Goal: Find specific page/section: Find specific page/section

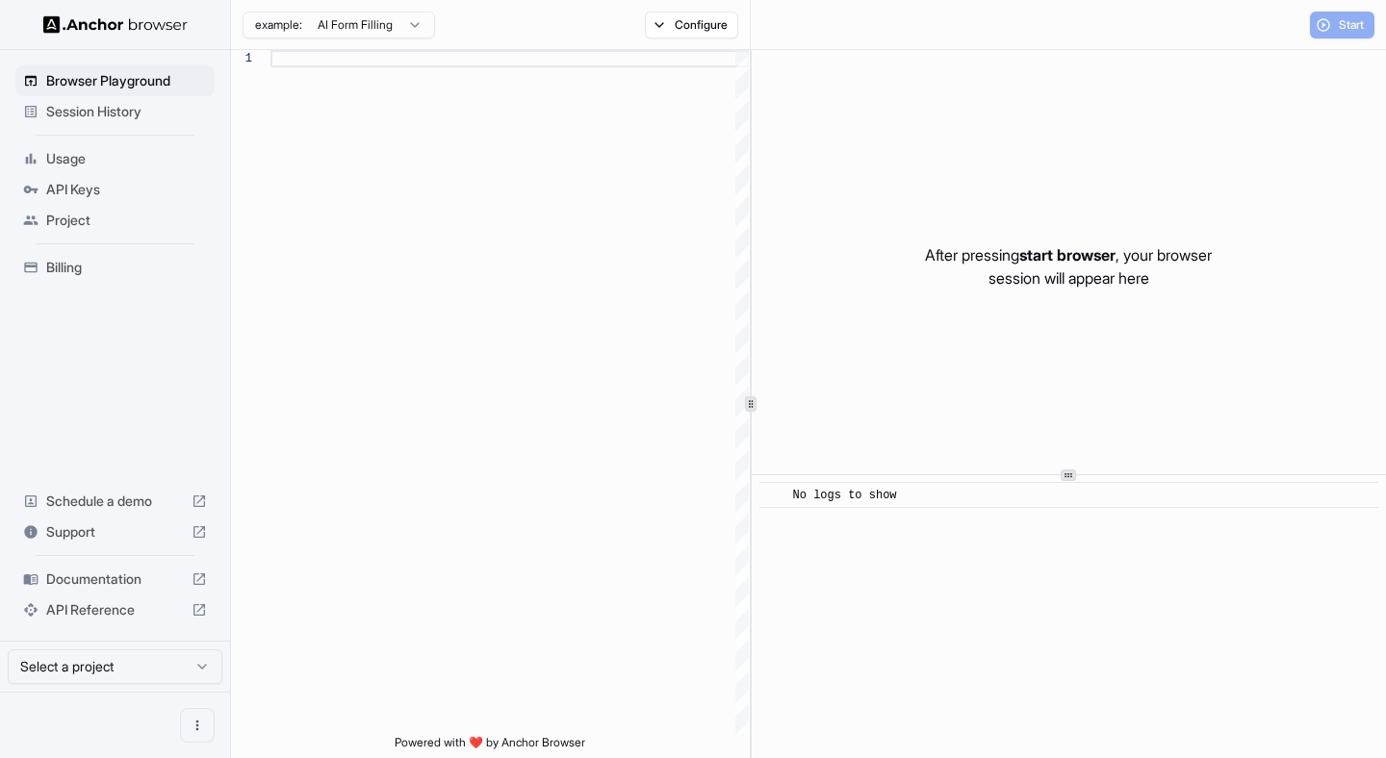
scroll to position [121, 0]
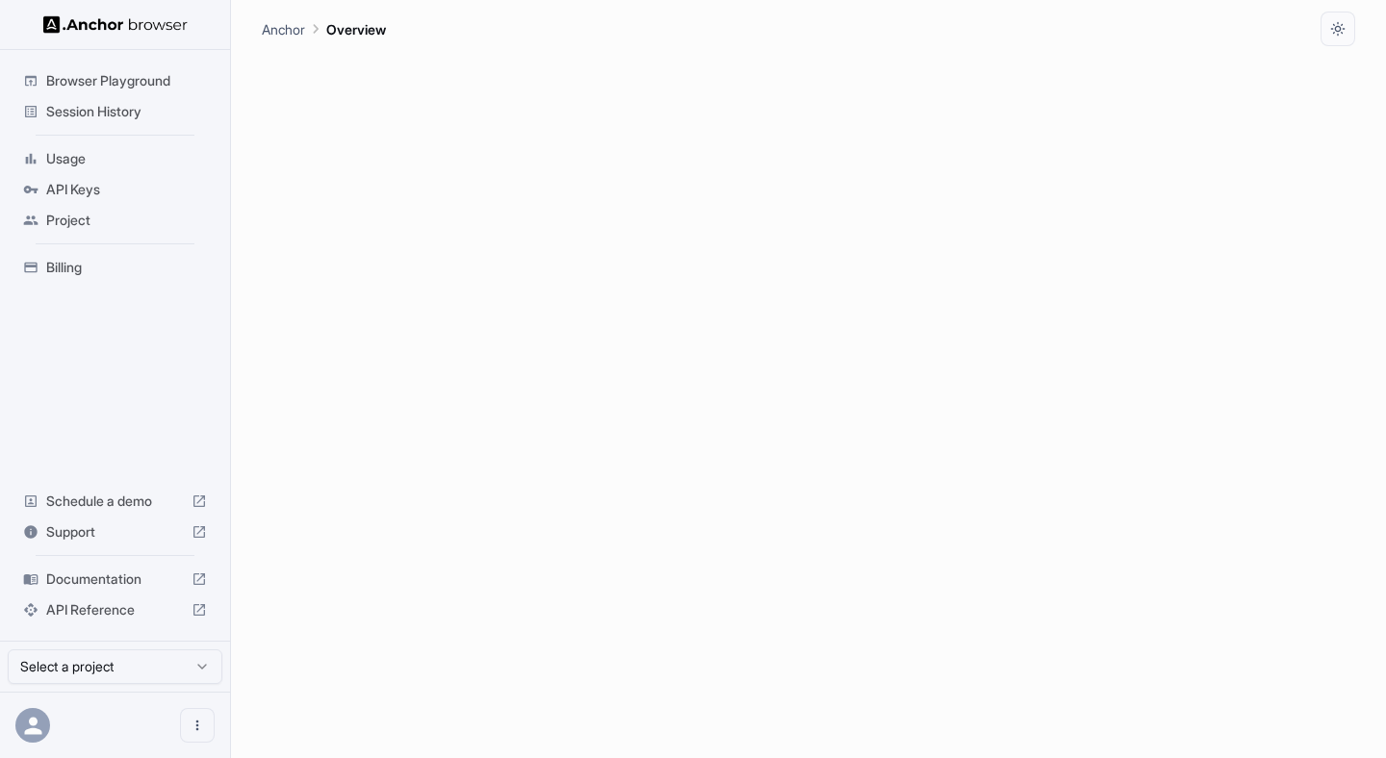
click at [79, 253] on div "Billing" at bounding box center [114, 267] width 199 height 31
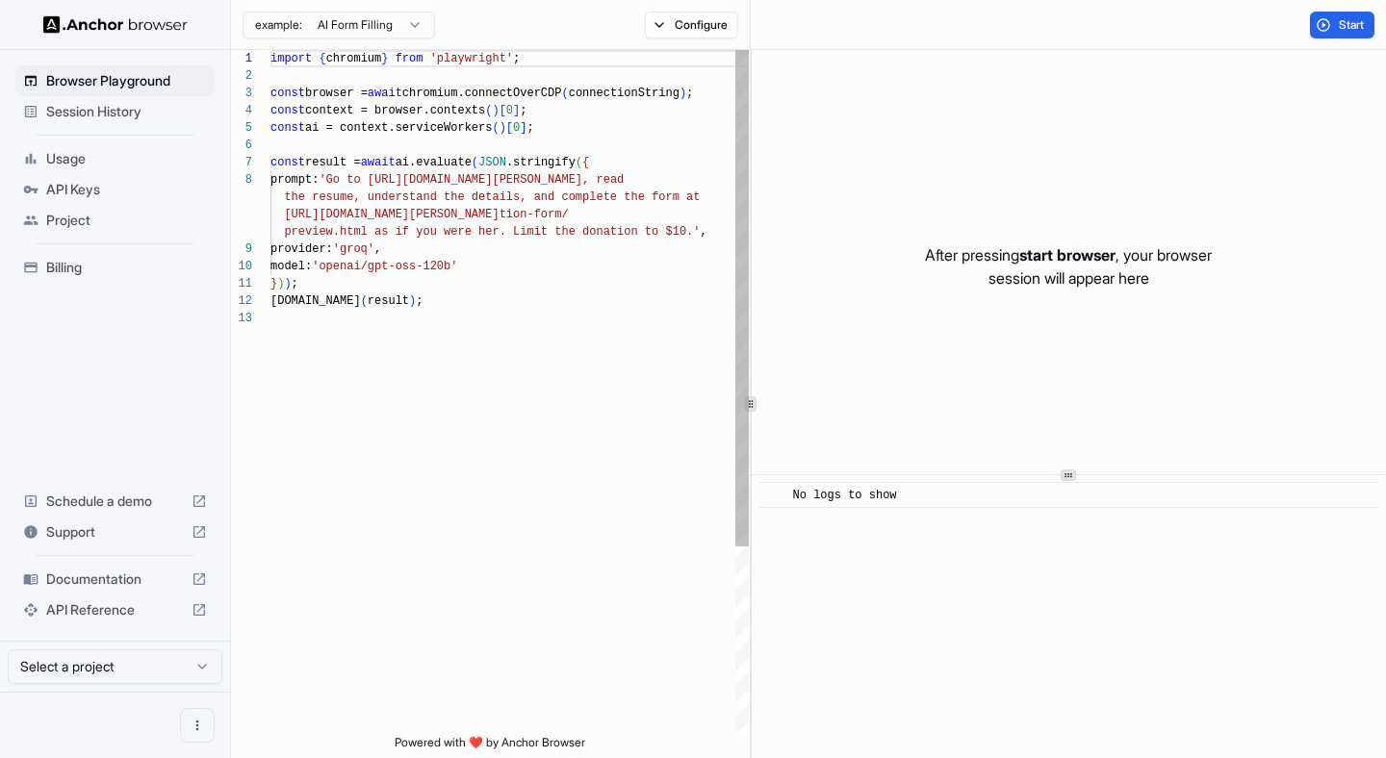
scroll to position [121, 0]
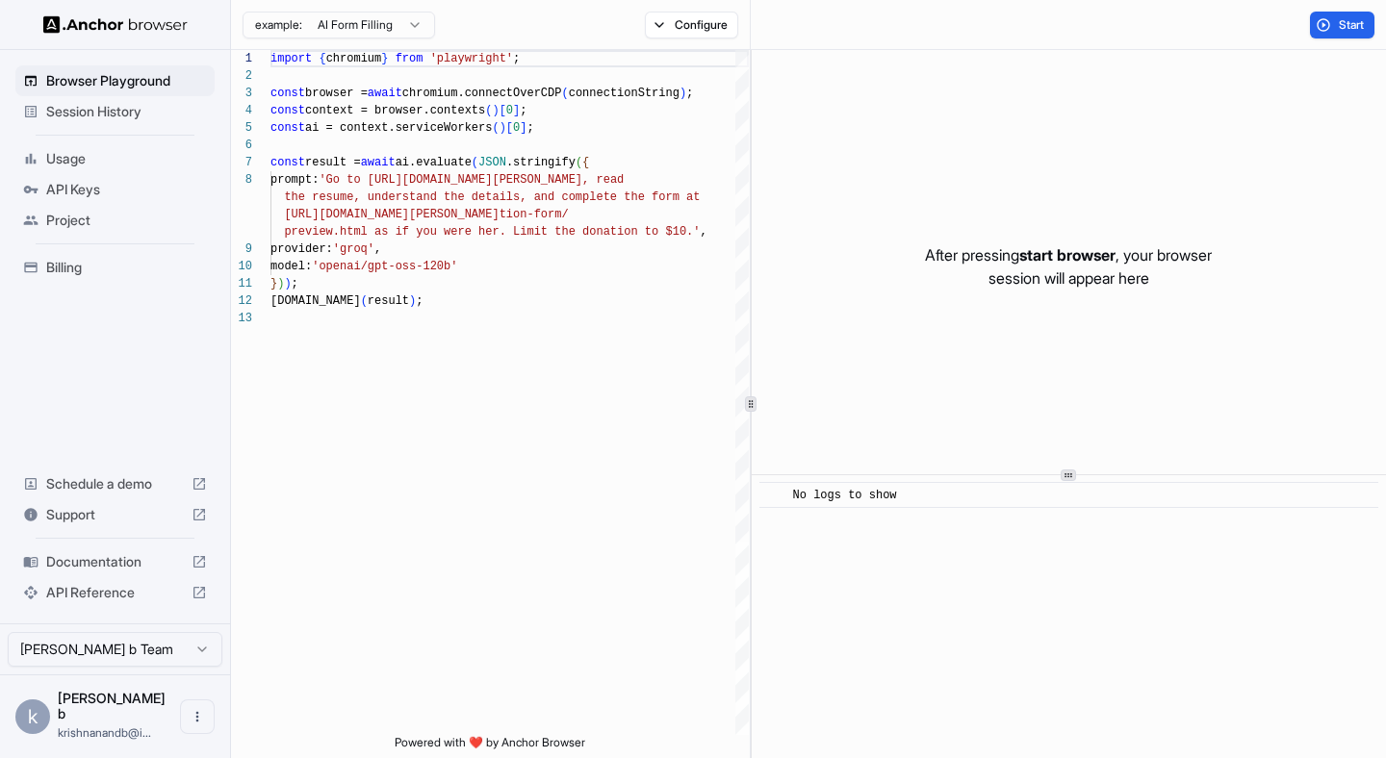
click at [72, 273] on span "Billing" at bounding box center [126, 267] width 161 height 19
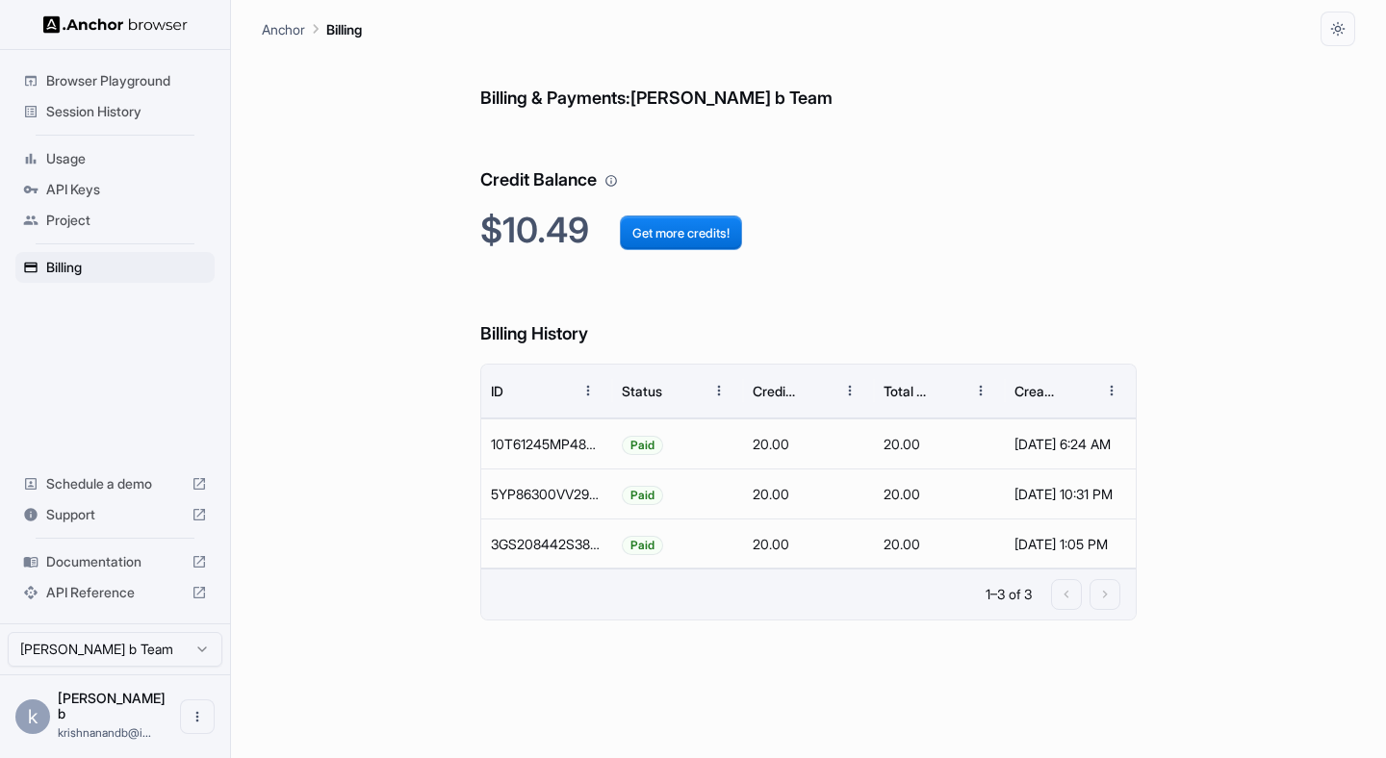
click at [114, 120] on span "Session History" at bounding box center [126, 111] width 161 height 19
